Goal: Information Seeking & Learning: Understand process/instructions

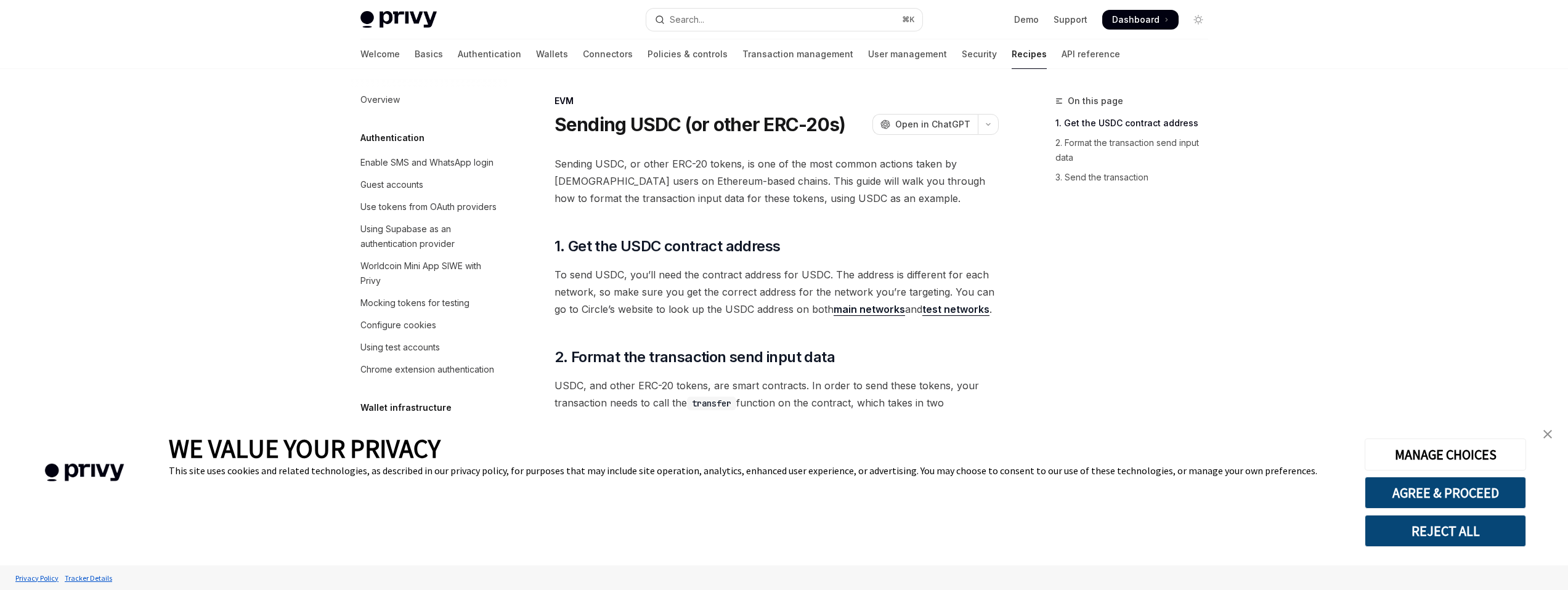
type textarea "*"
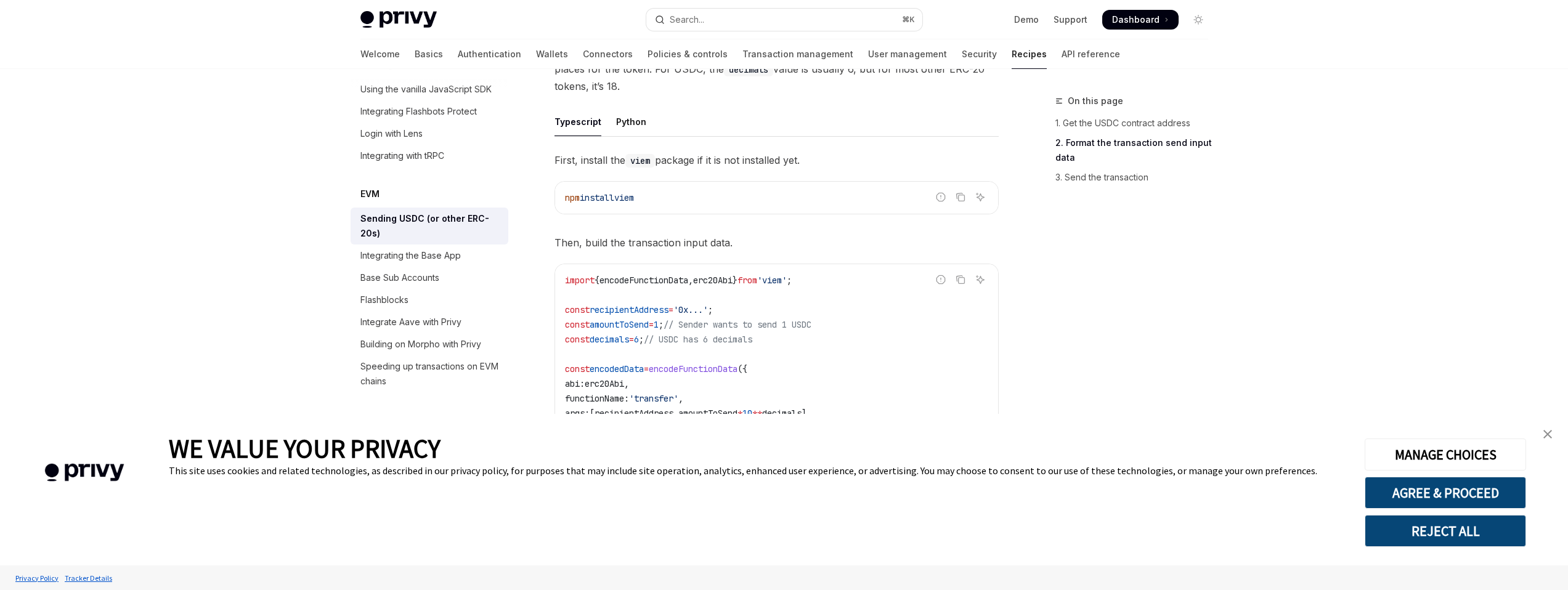
scroll to position [612, 0]
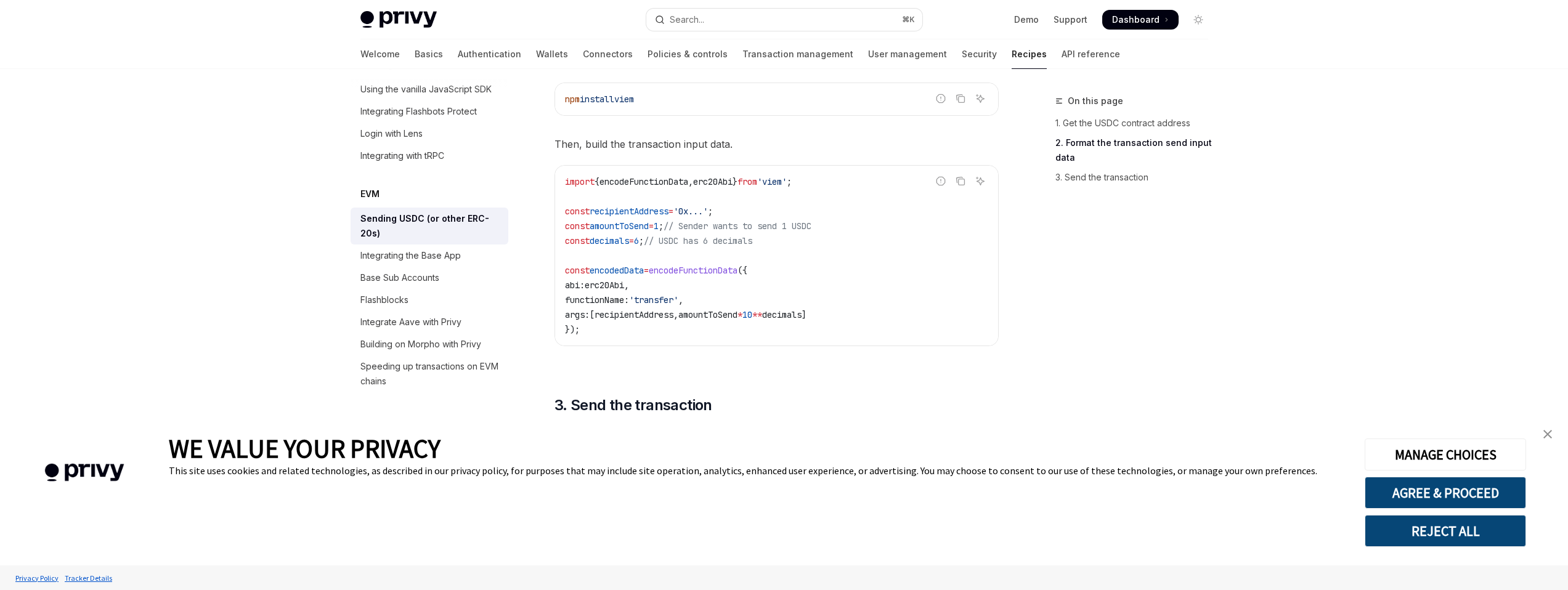
click at [732, 176] on span "erc20Abi" at bounding box center [712, 181] width 39 height 11
copy span "erc20Abi"
click at [836, 185] on code "import { encodeFunctionData , erc20Abi } from 'viem' ; const recipientAddress =…" at bounding box center [777, 255] width 423 height 163
click at [660, 186] on span "encodeFunctionData" at bounding box center [644, 181] width 89 height 11
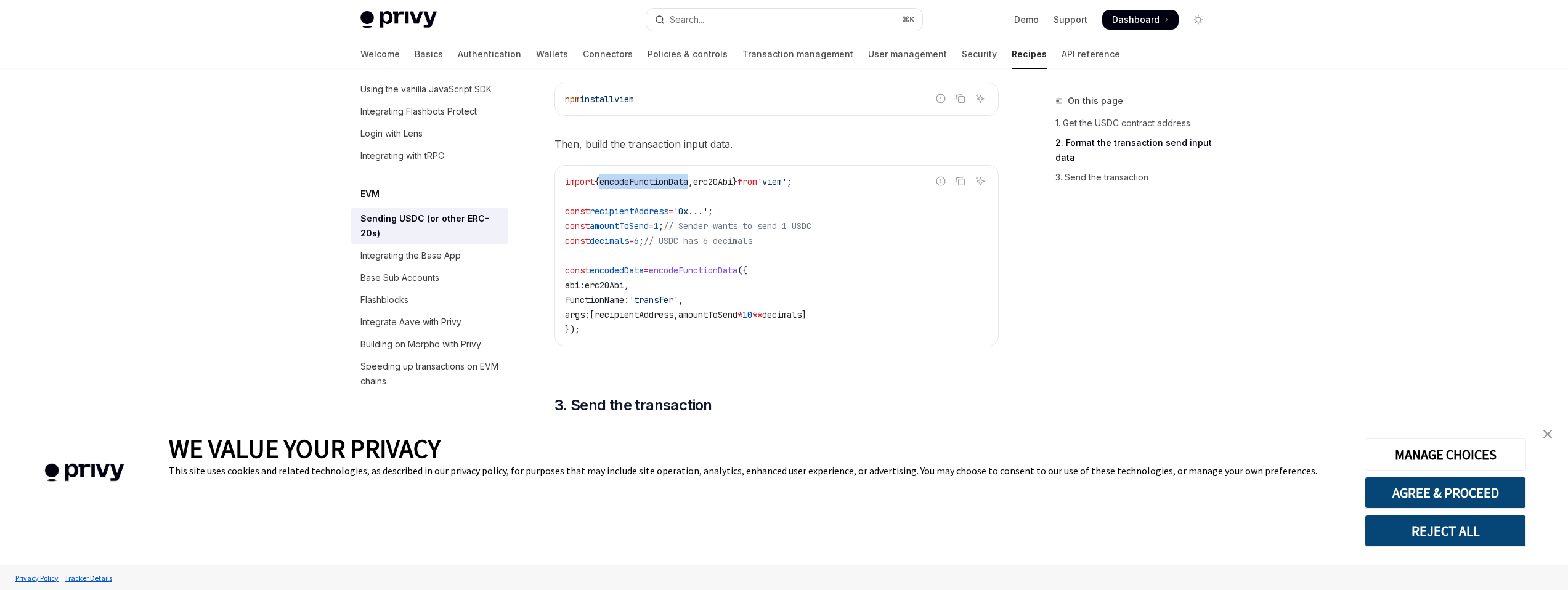
click at [660, 186] on span "encodeFunctionData" at bounding box center [644, 181] width 89 height 11
copy span "encodeFunctionData"
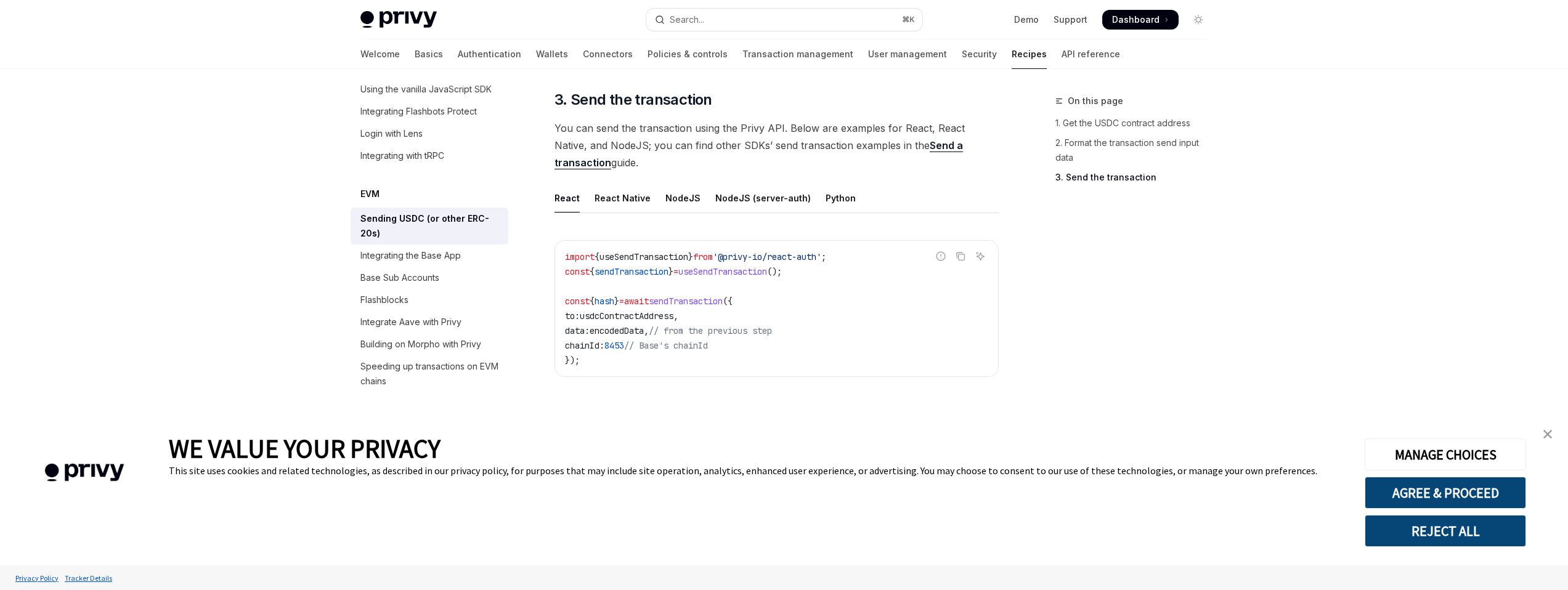
scroll to position [931, 0]
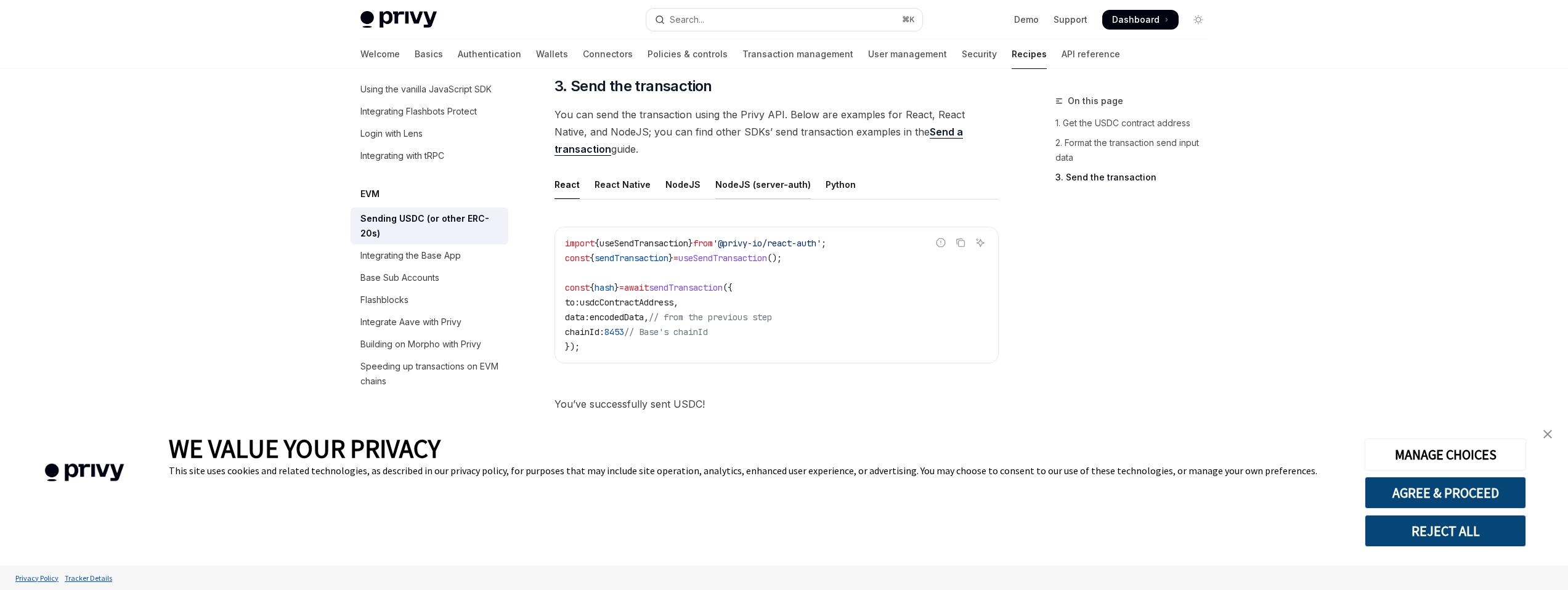
click at [737, 186] on div "NodeJS (server-auth)" at bounding box center [763, 184] width 96 height 29
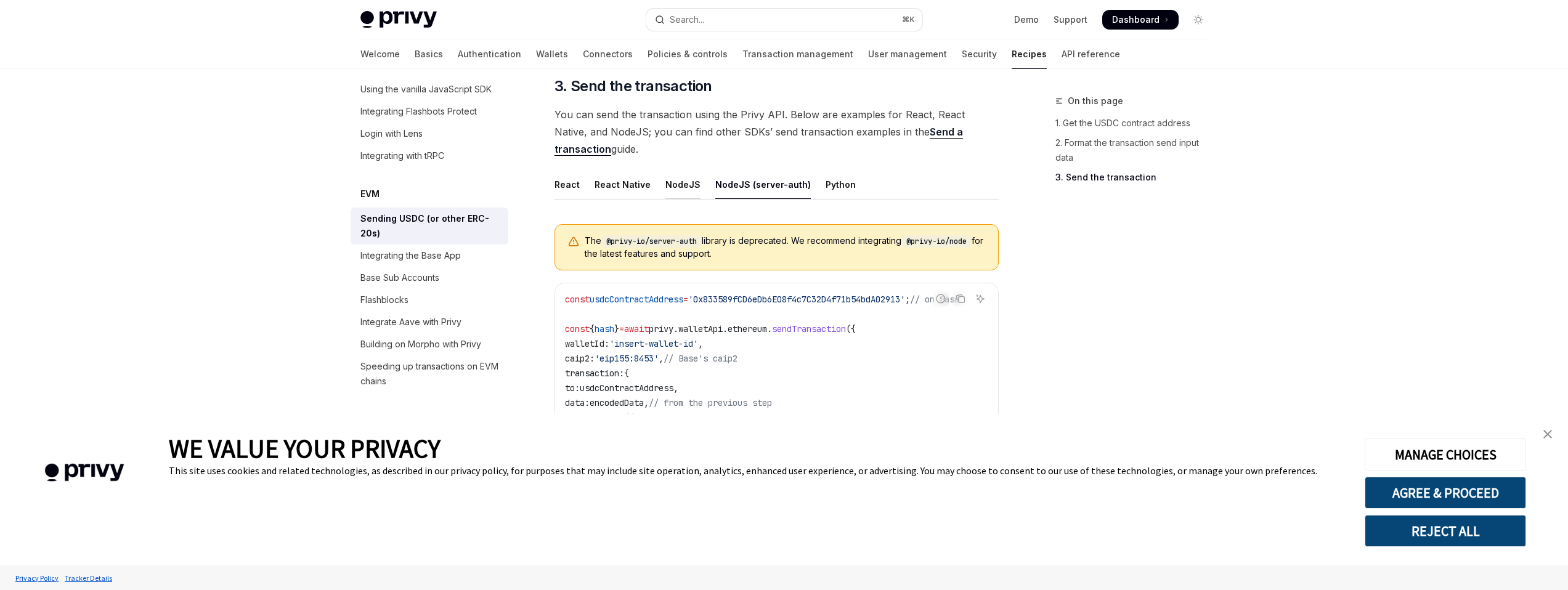
click at [669, 184] on div "NodeJS" at bounding box center [683, 184] width 35 height 29
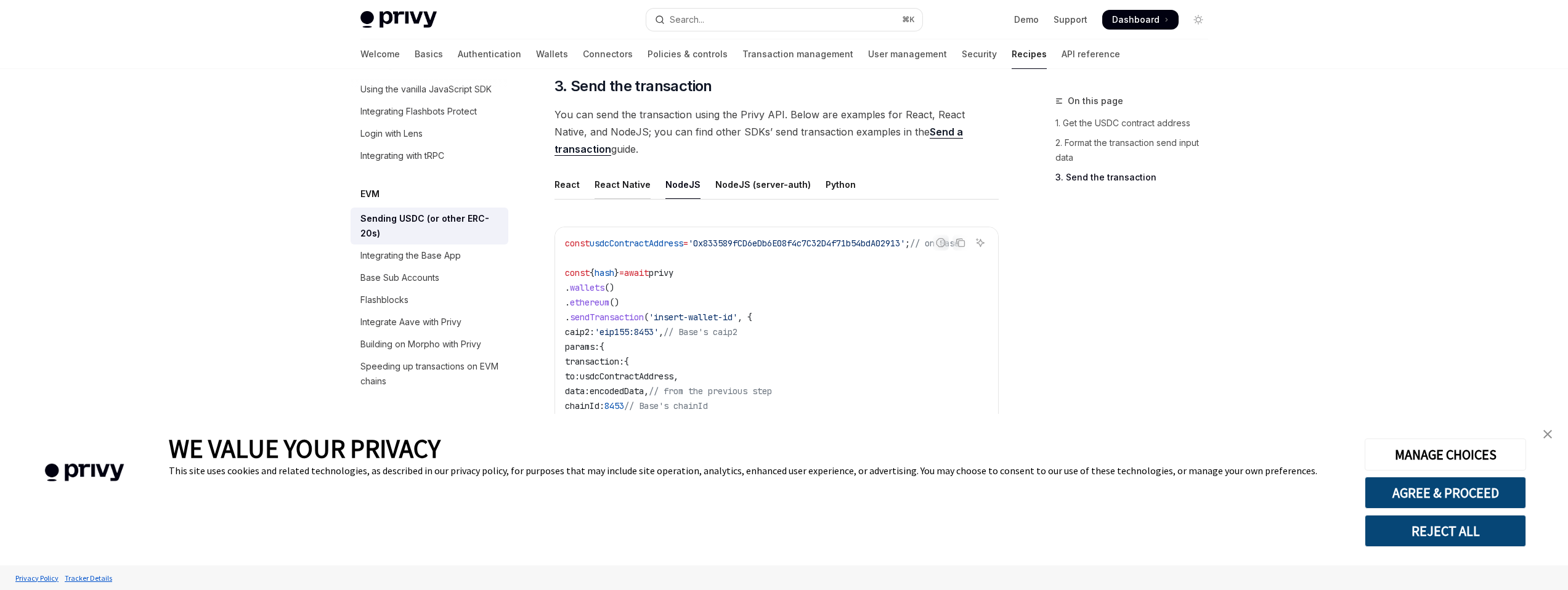
click at [618, 189] on div "React Native" at bounding box center [622, 184] width 56 height 29
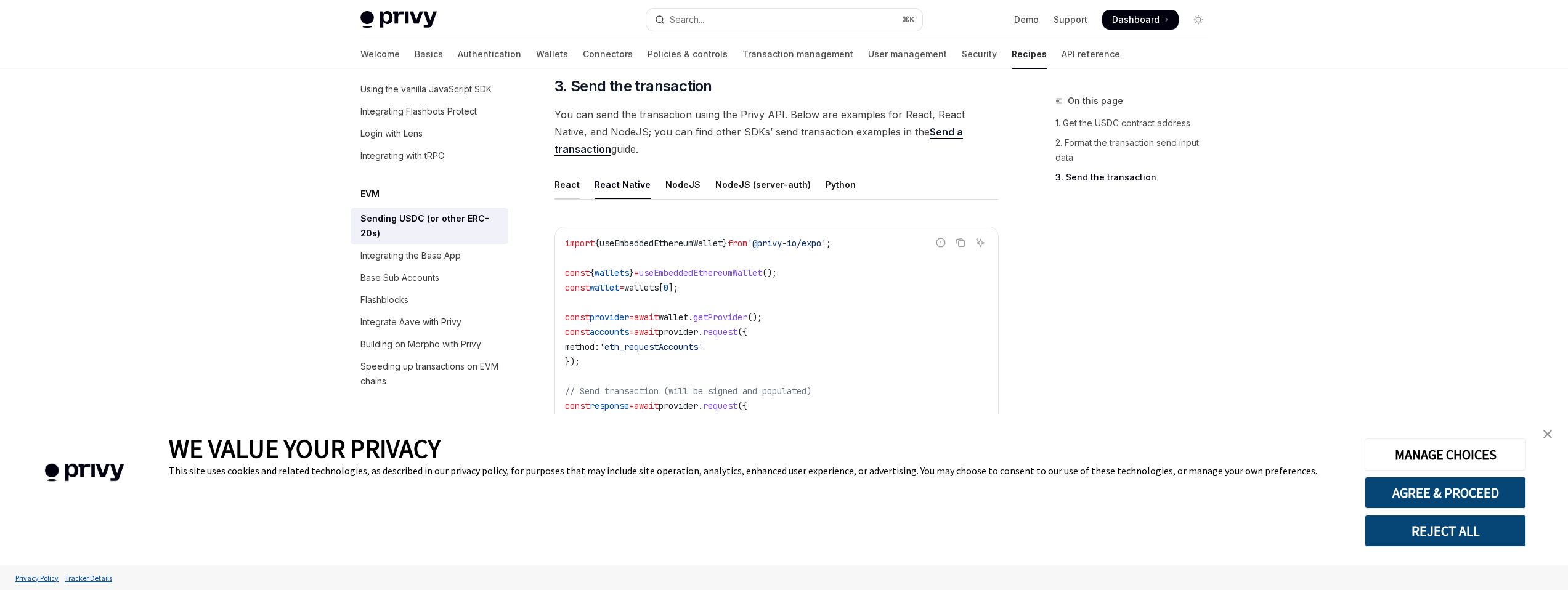
click at [563, 191] on div "React" at bounding box center [567, 184] width 25 height 29
type textarea "*"
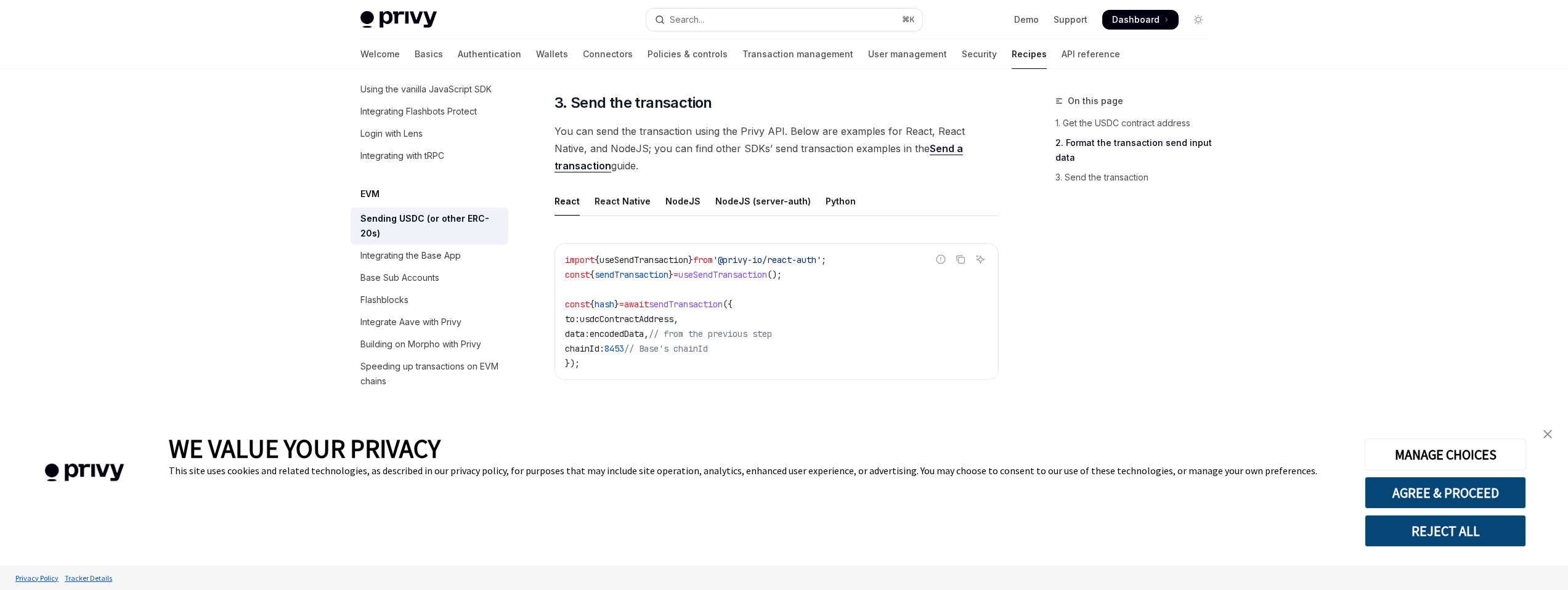
scroll to position [953, 0]
